Goal: Transaction & Acquisition: Obtain resource

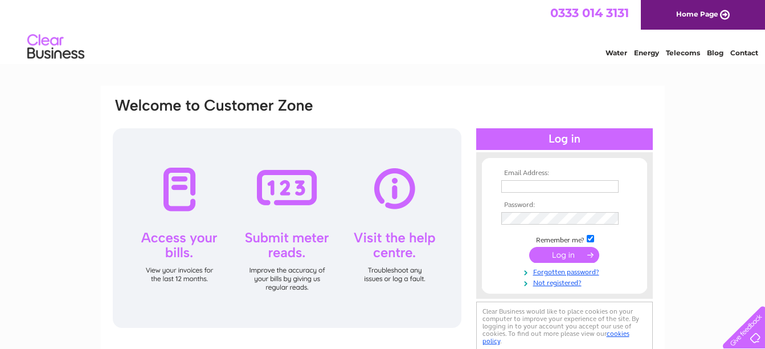
type input "[PERSON_NAME][EMAIL_ADDRESS][PERSON_NAME][DOMAIN_NAME]"
click at [564, 252] on input "submit" at bounding box center [564, 255] width 70 height 16
click at [564, 251] on input "submit" at bounding box center [564, 255] width 70 height 16
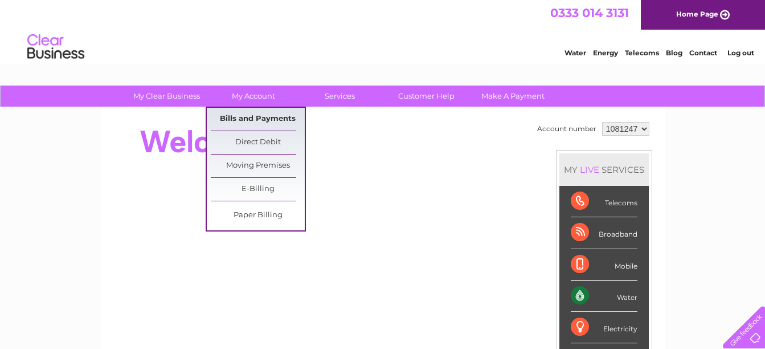
click at [244, 112] on link "Bills and Payments" at bounding box center [258, 119] width 94 height 23
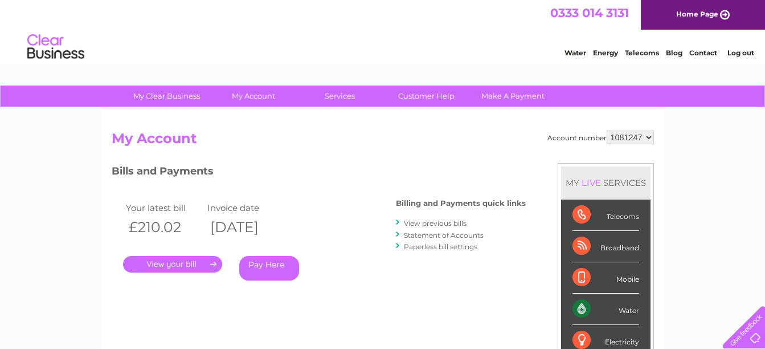
click at [181, 262] on link "." at bounding box center [172, 264] width 99 height 17
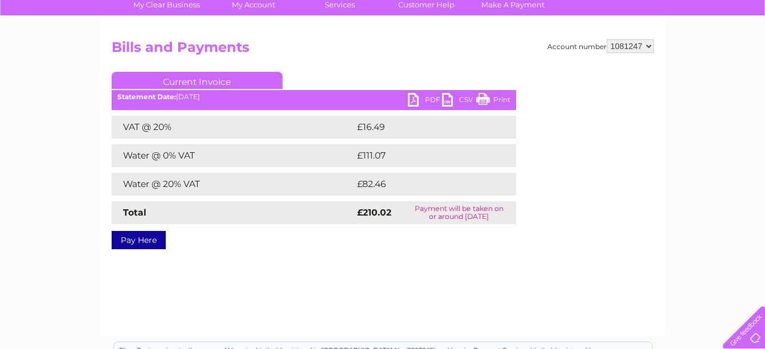
scroll to position [93, 0]
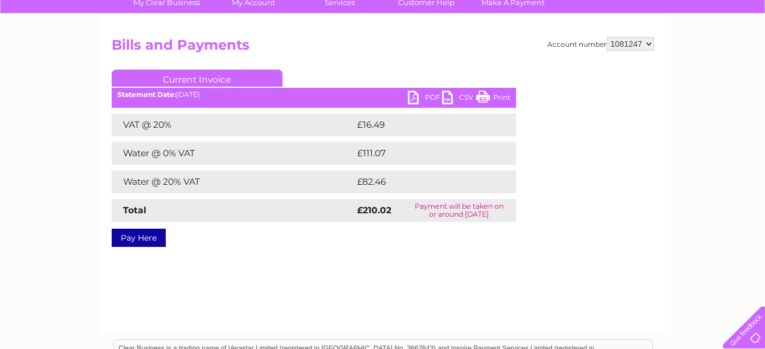
click at [415, 102] on link "PDF" at bounding box center [425, 99] width 34 height 17
click at [416, 102] on link "PDF" at bounding box center [425, 99] width 34 height 17
